Goal: Transaction & Acquisition: Purchase product/service

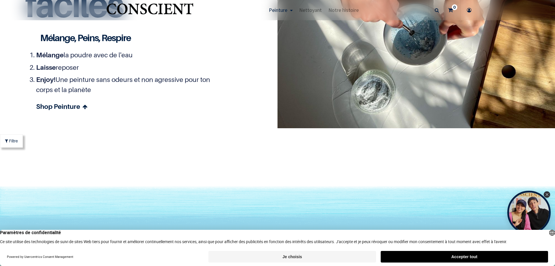
scroll to position [1706, 0]
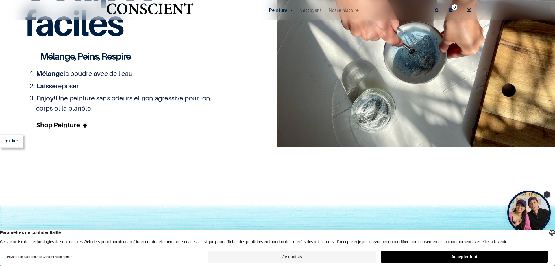
click at [79, 125] on link "Shop Peinture" at bounding box center [128, 125] width 185 height 10
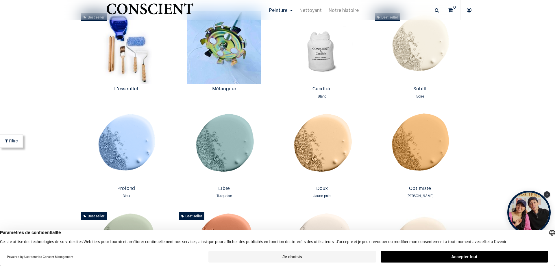
scroll to position [338, 0]
click at [123, 140] on img at bounding box center [126, 146] width 95 height 73
click at [162, 125] on span at bounding box center [164, 122] width 5 height 13
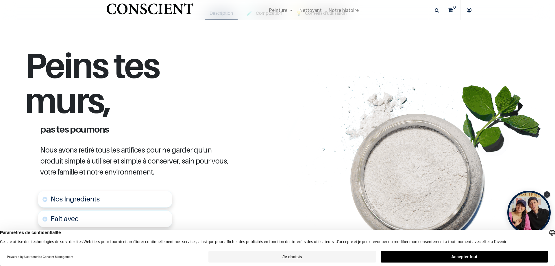
scroll to position [116, 0]
